Goal: Check status: Check status

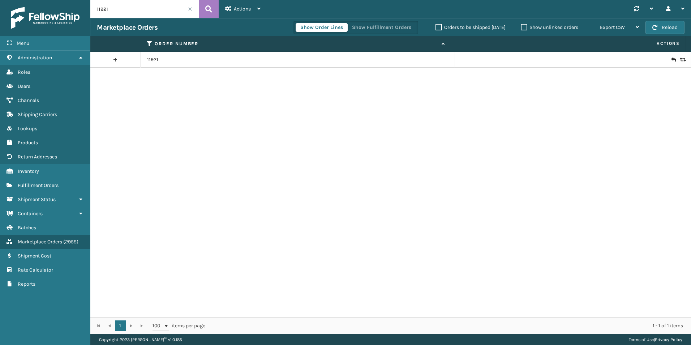
drag, startPoint x: 0, startPoint y: 0, endPoint x: 65, endPoint y: 16, distance: 67.2
click at [65, 0] on div "Menu Administration Roles Users Channels Shipping Carriers Lookups Products Ret…" at bounding box center [345, 0] width 691 height 0
click at [41, 192] on link "Fulfillment Orders" at bounding box center [45, 185] width 90 height 14
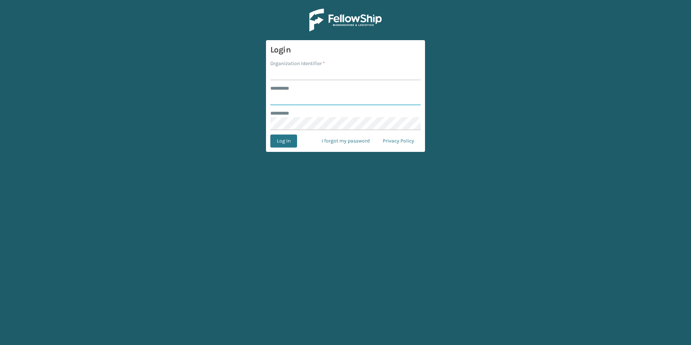
type input "******"
click at [300, 75] on input "Organization Identifier *" at bounding box center [345, 73] width 150 height 13
type input "[PERSON_NAME]"
click at [287, 145] on button "Log In" at bounding box center [283, 140] width 27 height 13
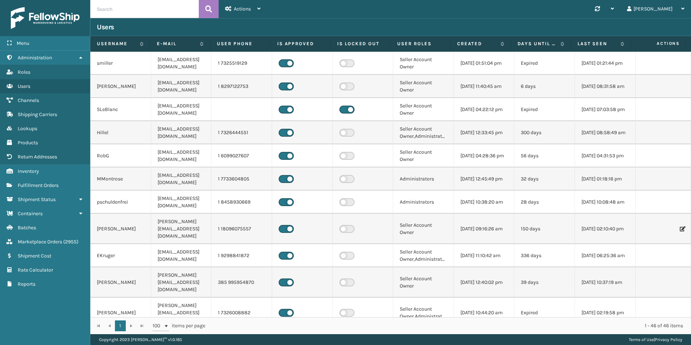
paste input "111-0310628-7853072"
type input "111-0310628-7853072"
click at [204, 9] on button at bounding box center [209, 9] width 20 height 18
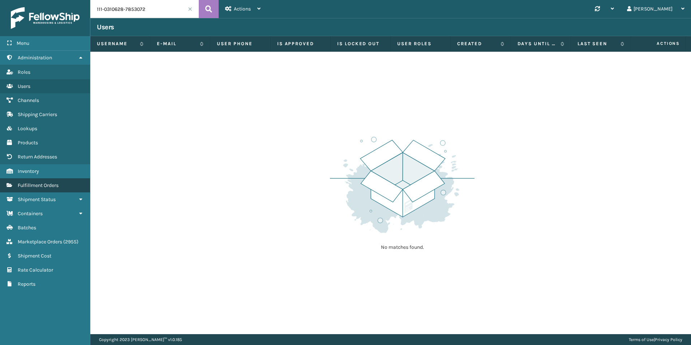
click at [55, 186] on span "Fulfillment Orders" at bounding box center [38, 185] width 41 height 6
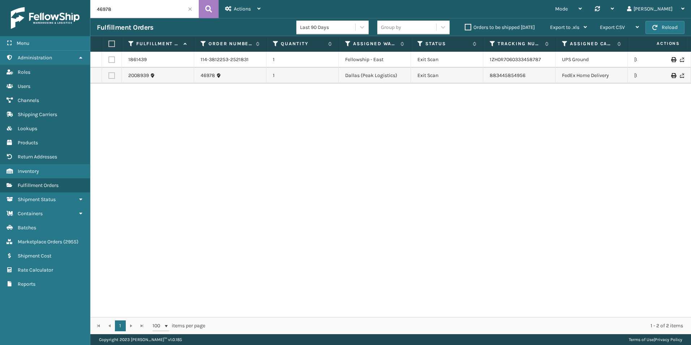
click at [130, 12] on input "46978" at bounding box center [144, 9] width 108 height 18
paste input "111-0310628-7853072"
type input "111-0310628-7853072"
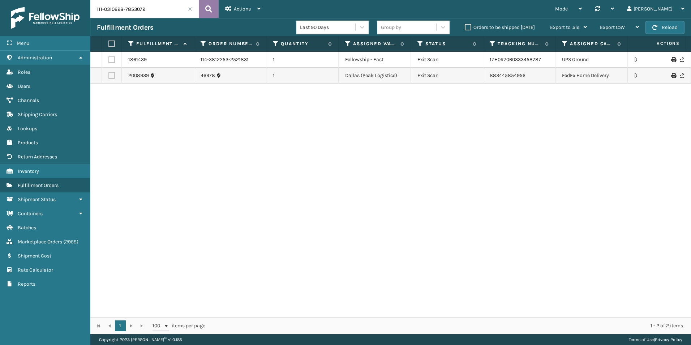
click at [205, 14] on button at bounding box center [209, 9] width 20 height 18
